Goal: Task Accomplishment & Management: Use online tool/utility

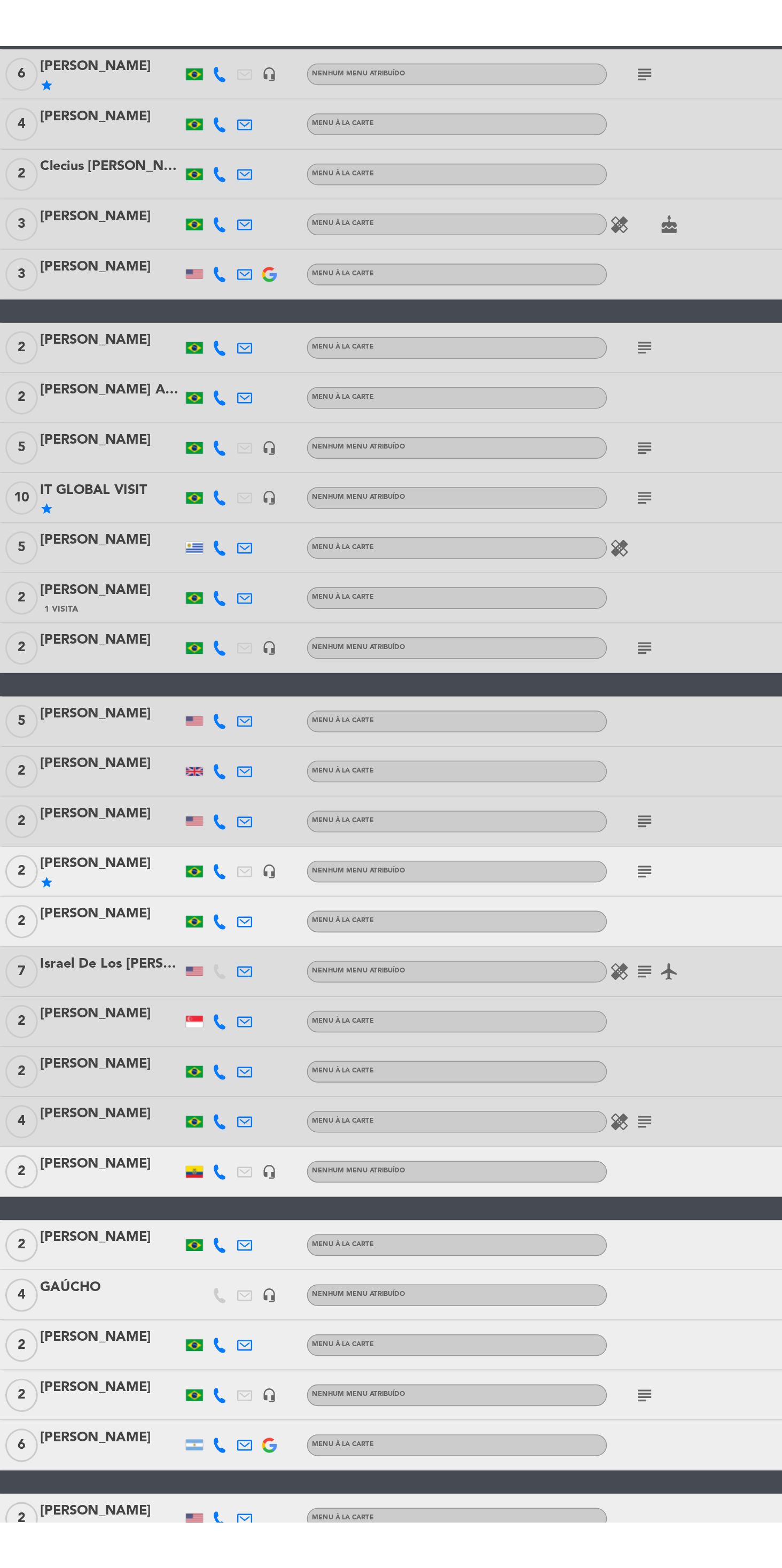
scroll to position [1, 0]
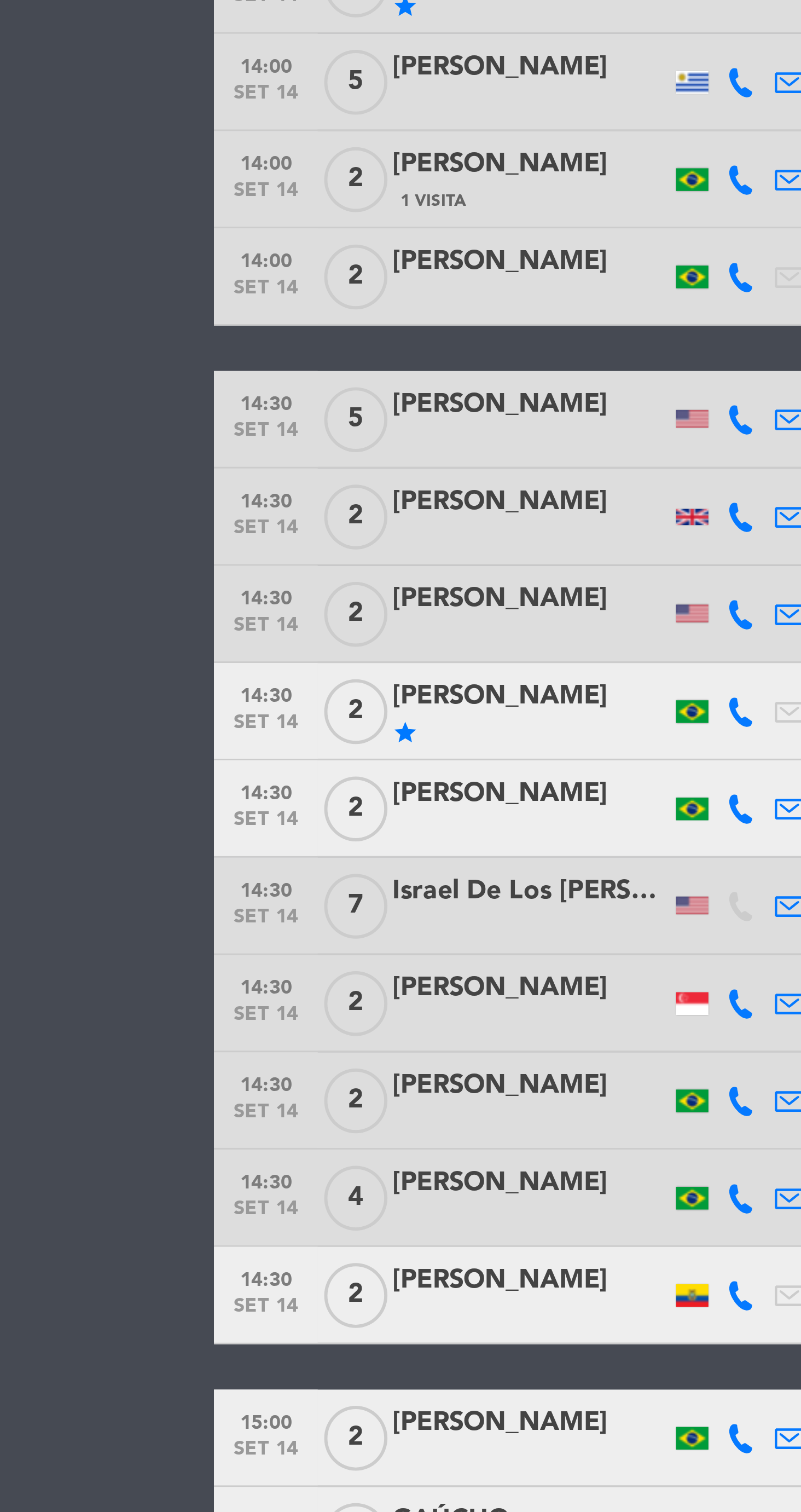
click at [150, 900] on div "[PERSON_NAME]" at bounding box center [178, 894] width 93 height 14
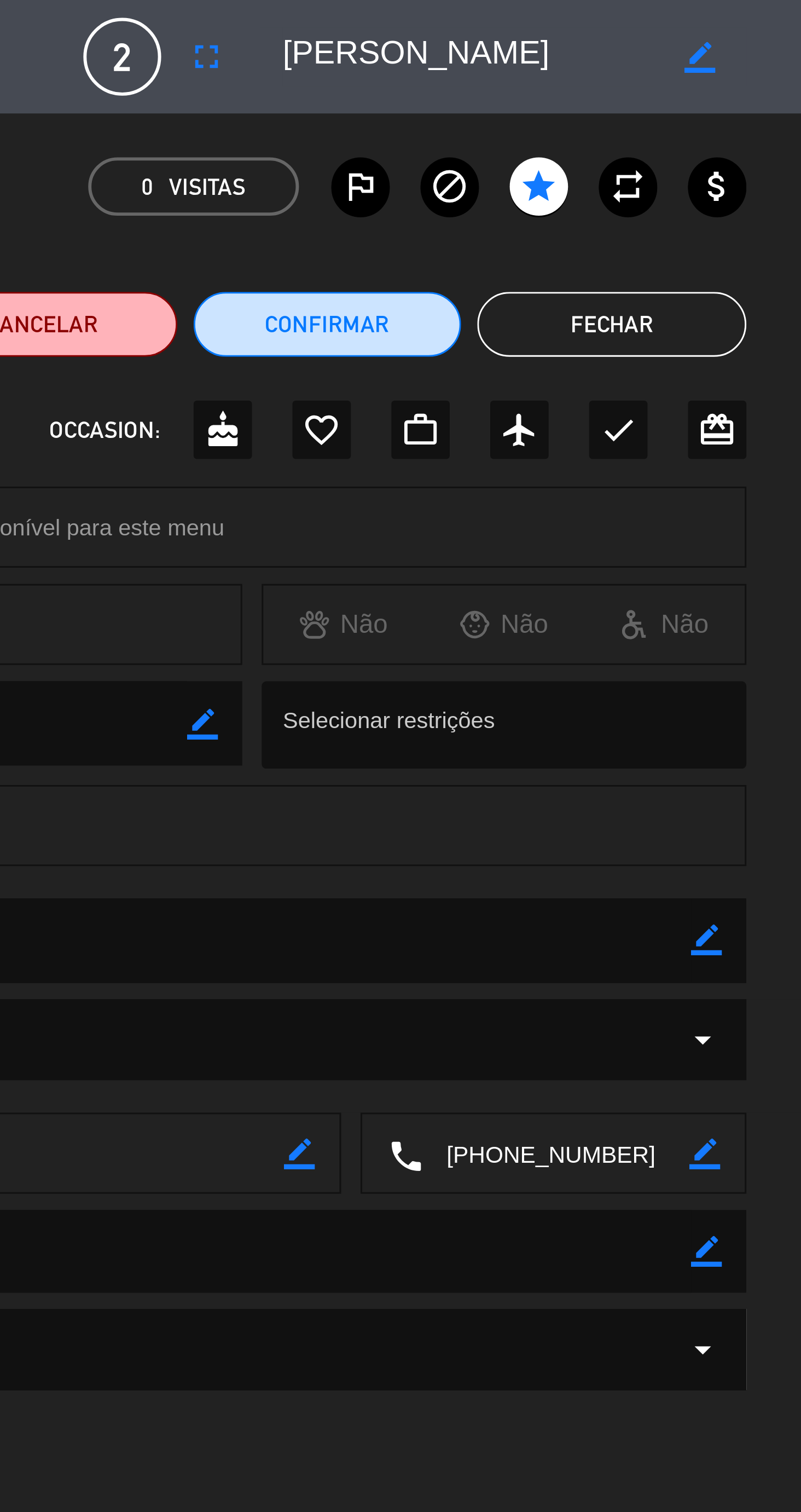
click at [551, 28] on button "fullscreen" at bounding box center [551, 19] width 19 height 19
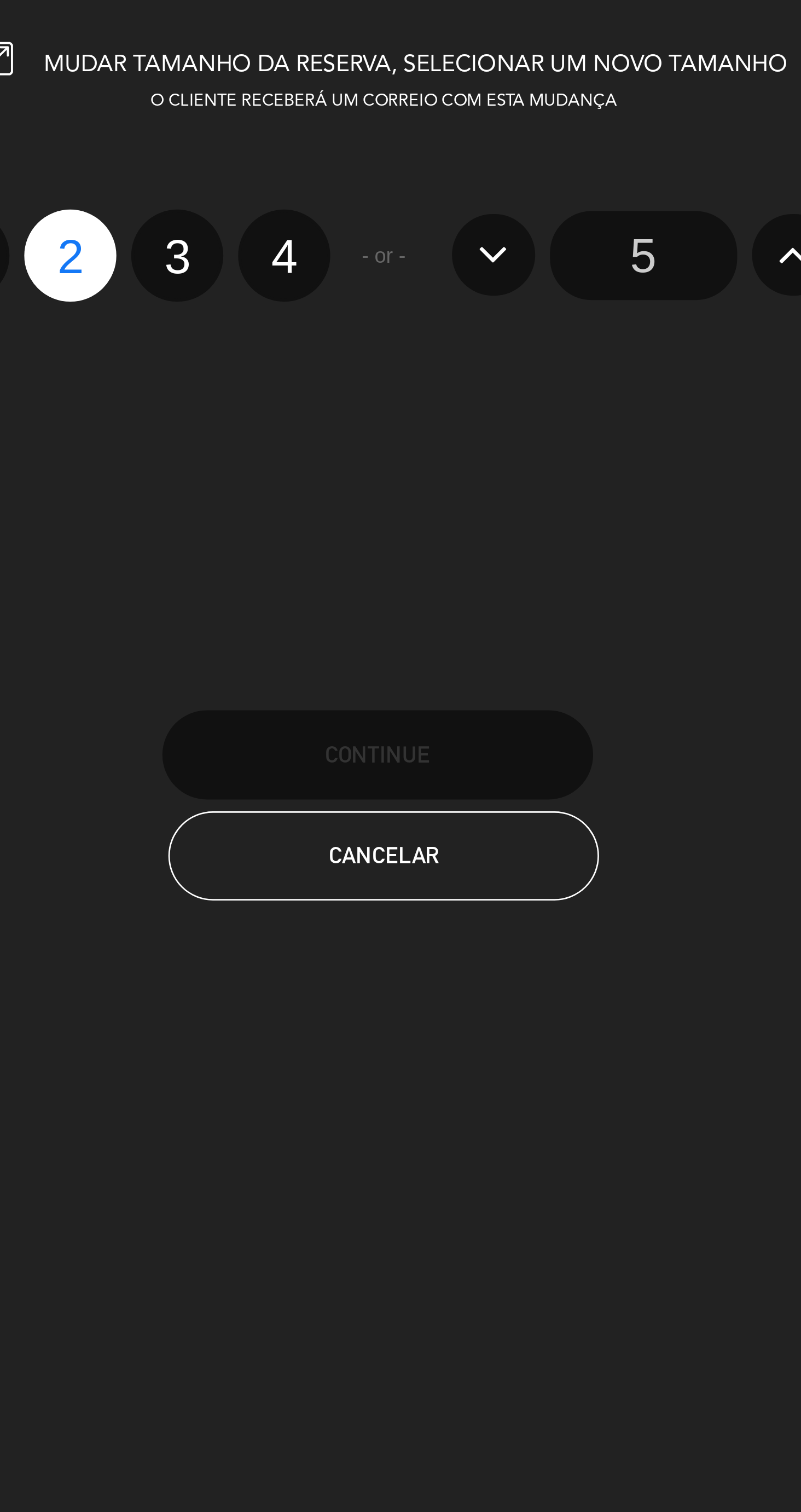
click at [325, 93] on label "3" at bounding box center [324, 93] width 34 height 34
click at [325, 88] on input "3" at bounding box center [324, 85] width 7 height 7
radio input "true"
radio input "false"
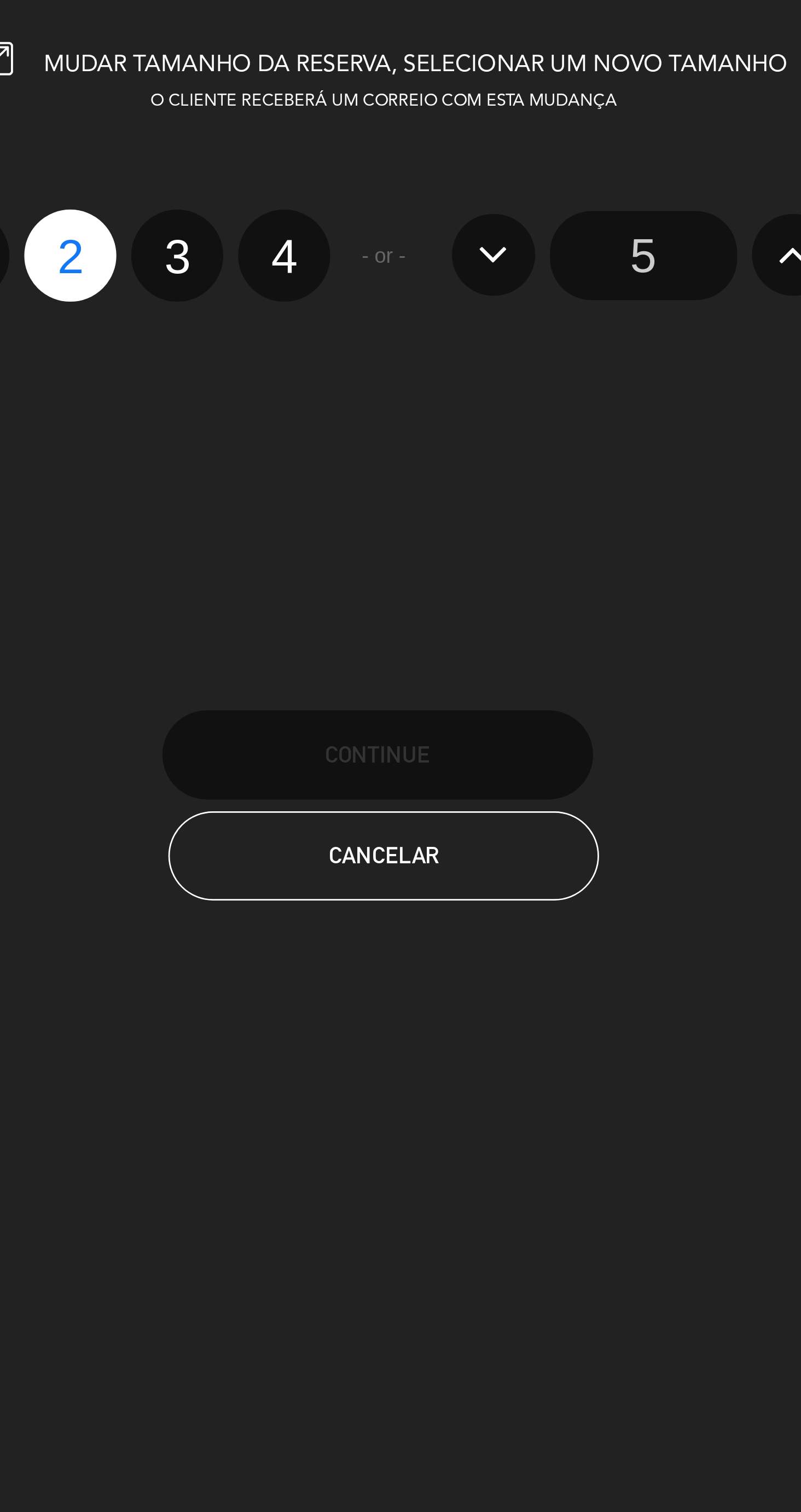
radio input "false"
radio input "true"
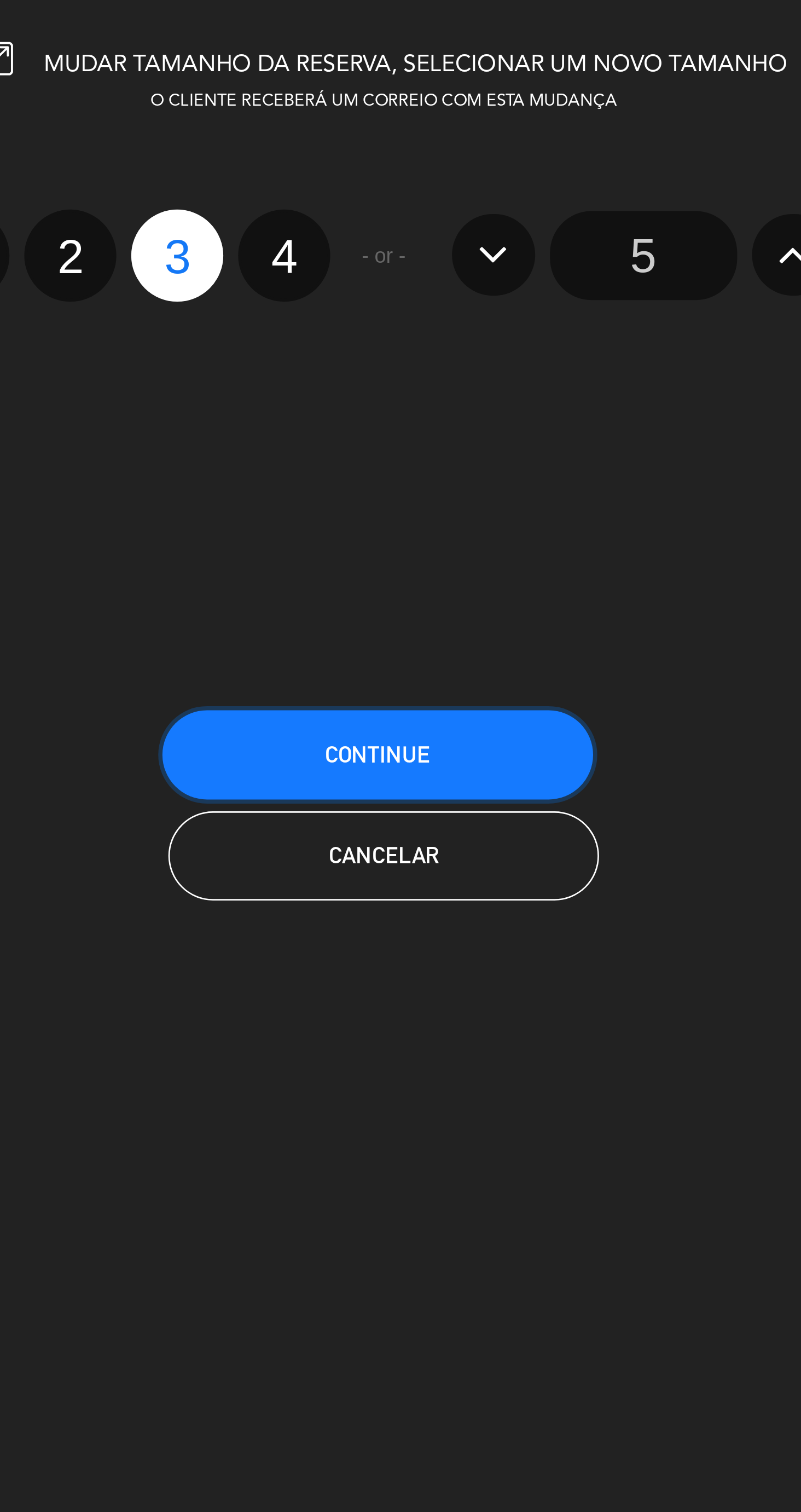
click at [427, 279] on button "CONTINUE" at bounding box center [398, 278] width 159 height 33
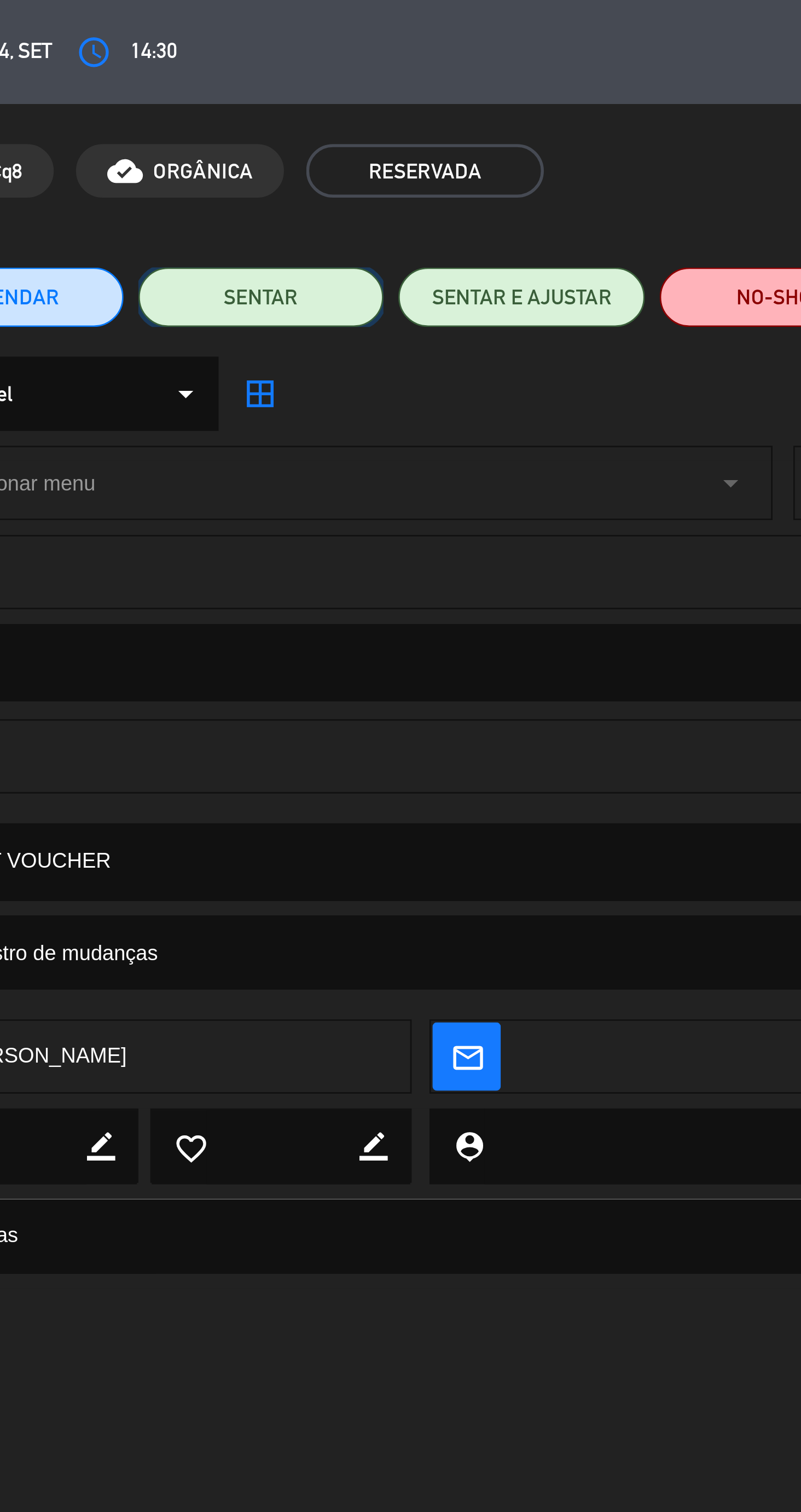
click at [227, 111] on button "SENTAR" at bounding box center [209, 109] width 91 height 22
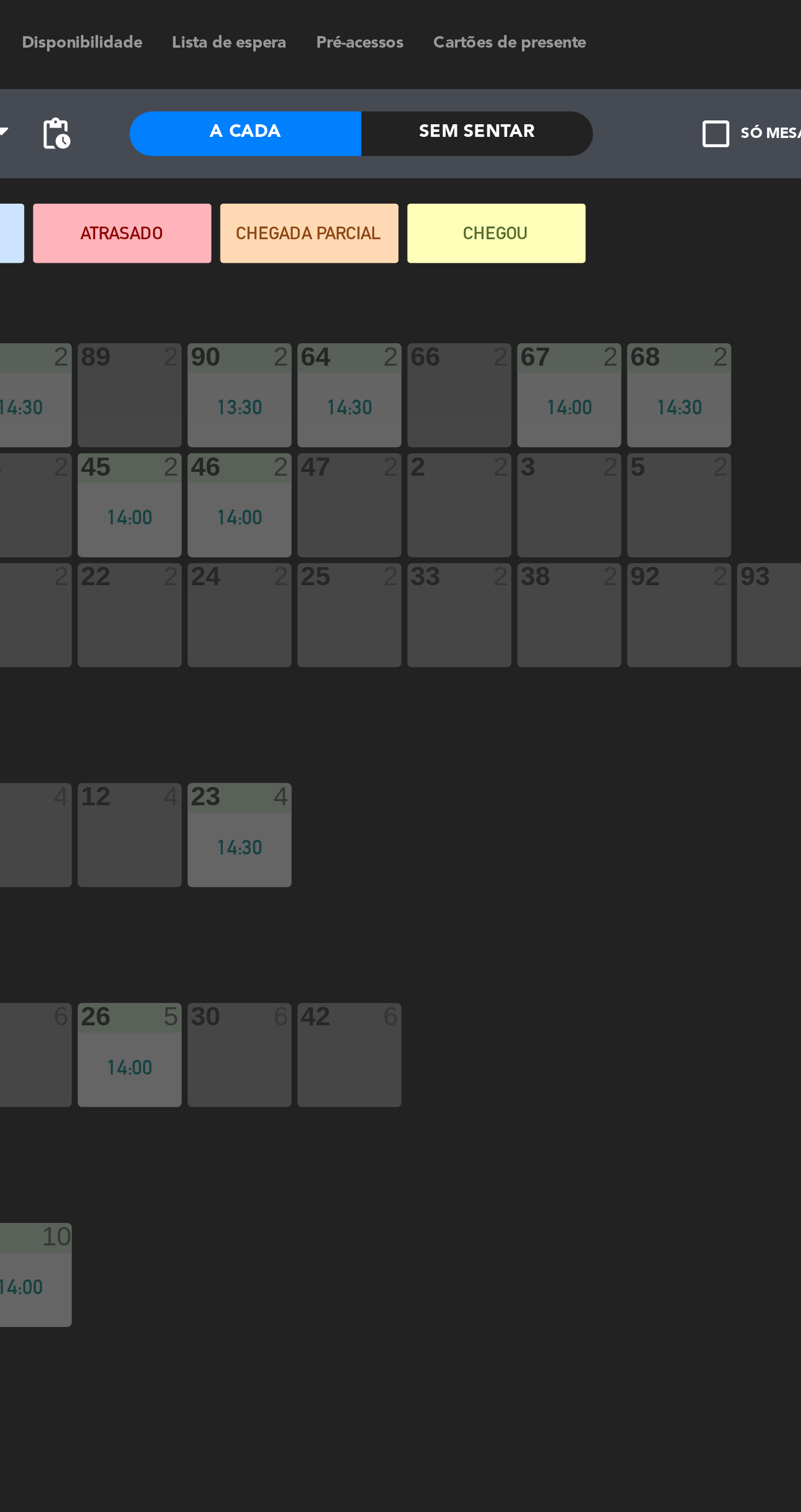
click at [609, 228] on div "92 2" at bounding box center [611, 226] width 38 height 38
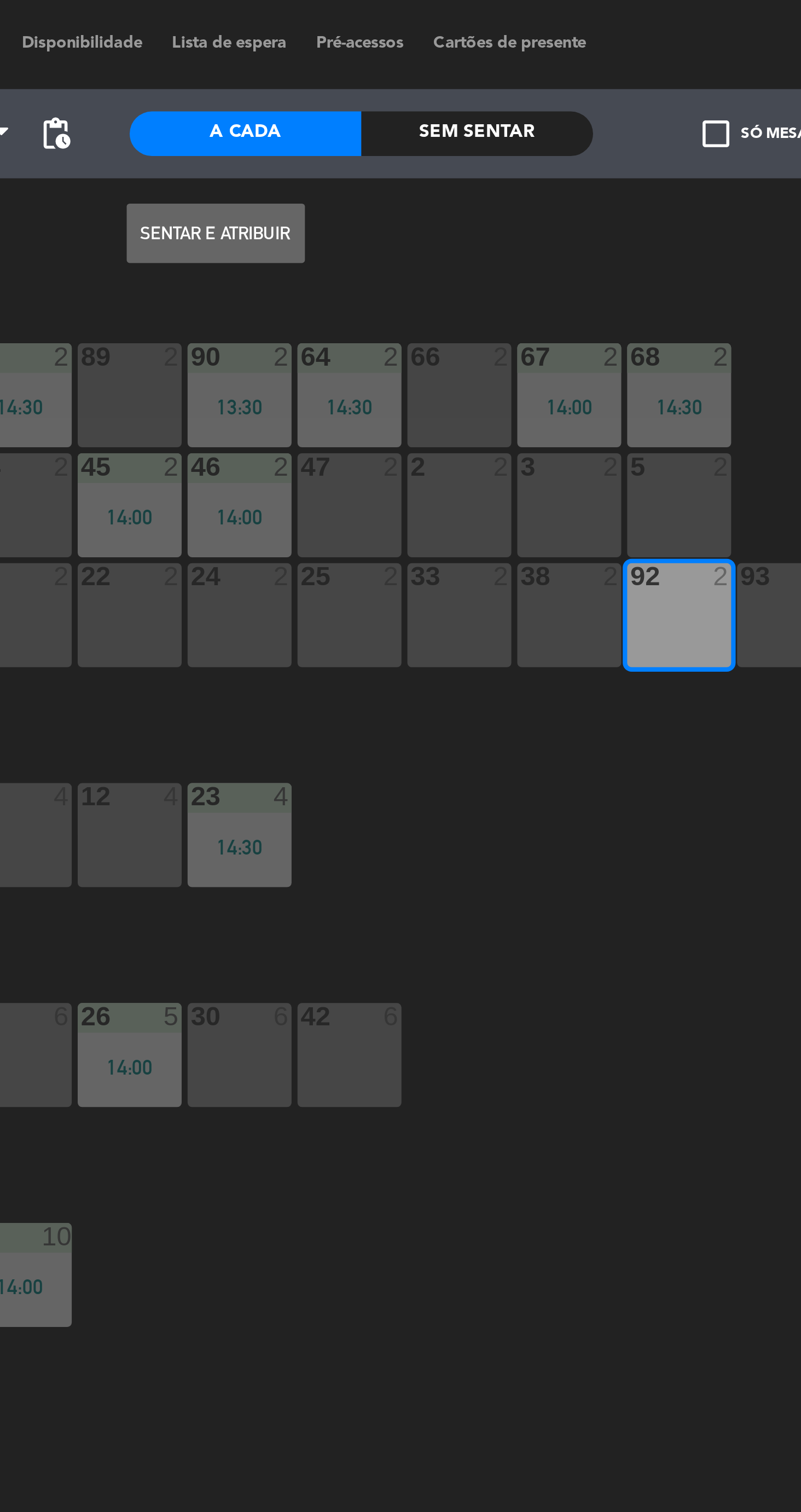
click at [449, 95] on button "Sentar e Atribuir" at bounding box center [440, 86] width 65 height 22
